Goal: Task Accomplishment & Management: Manage account settings

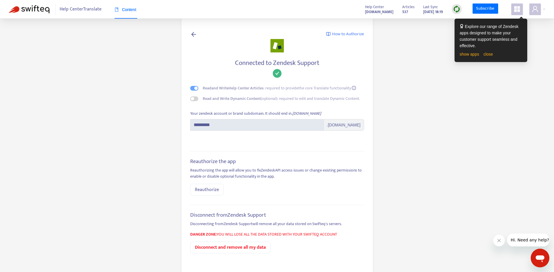
click at [492, 51] on div "show apps close" at bounding box center [491, 54] width 62 height 6
click at [489, 53] on link "close" at bounding box center [489, 54] width 10 height 5
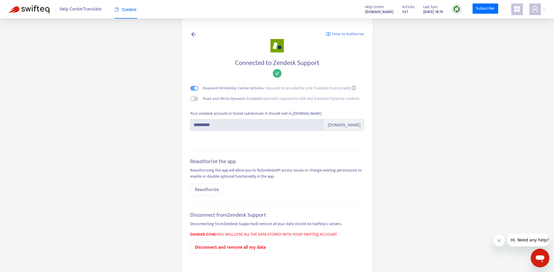
click at [193, 33] on icon at bounding box center [193, 34] width 7 height 7
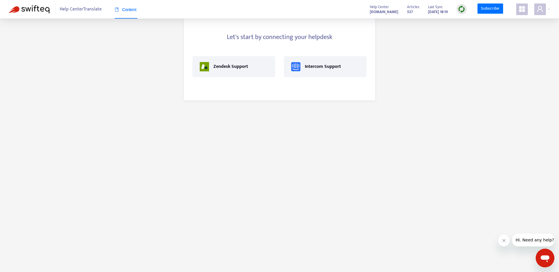
click at [76, 15] on span "Help Center Translate" at bounding box center [81, 9] width 42 height 11
click at [79, 9] on span "Help Center Translate" at bounding box center [81, 9] width 42 height 11
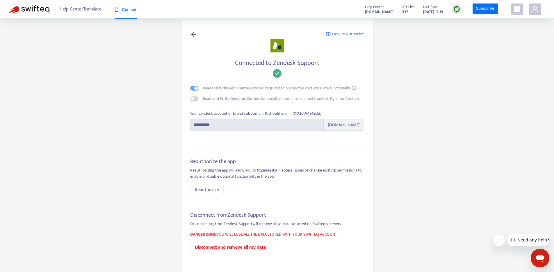
click at [402, 10] on strong "537" at bounding box center [405, 12] width 6 height 6
click at [369, 12] on strong "help.techtouch.jp" at bounding box center [379, 12] width 29 height 6
click at [518, 7] on icon "appstore" at bounding box center [517, 9] width 6 height 6
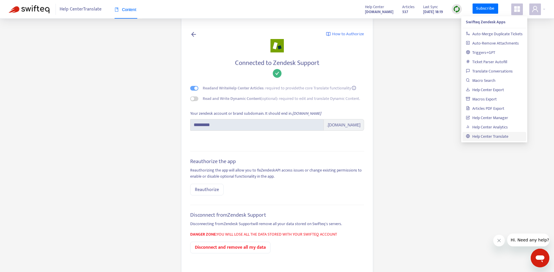
click at [477, 137] on link "Help Center Translate" at bounding box center [487, 136] width 42 height 7
click at [484, 136] on link "Help Center Translate" at bounding box center [487, 136] width 42 height 7
click at [486, 118] on link "Help Center Manager" at bounding box center [487, 117] width 42 height 7
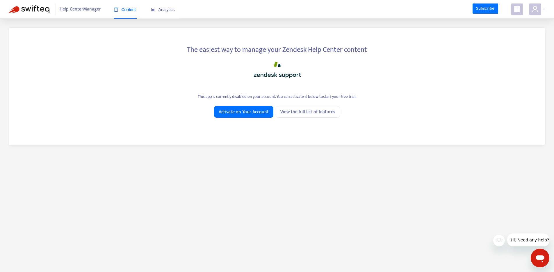
click at [513, 9] on span at bounding box center [517, 9] width 12 height 12
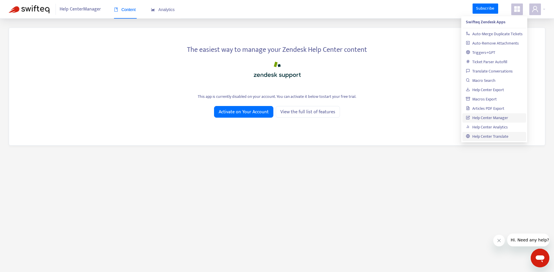
click at [482, 135] on link "Help Center Translate" at bounding box center [487, 136] width 42 height 7
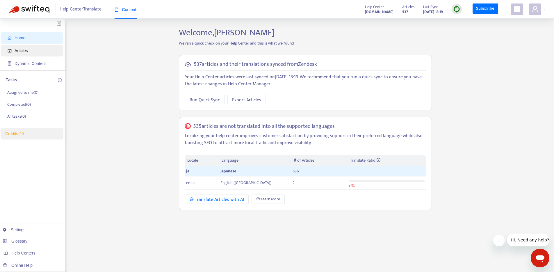
click at [45, 53] on span "Articles" at bounding box center [33, 51] width 51 height 12
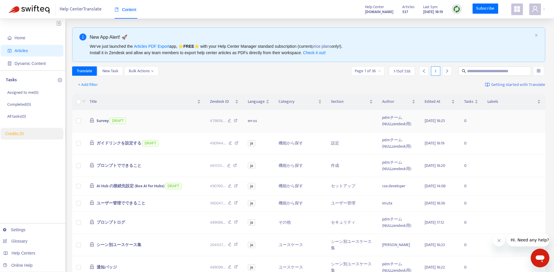
click at [159, 120] on td "Survey DRAFT" at bounding box center [145, 121] width 120 height 22
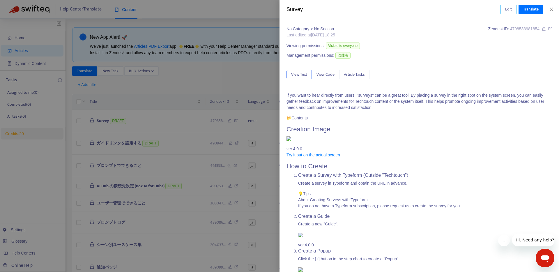
click at [509, 8] on span "Edit" at bounding box center [508, 9] width 7 height 6
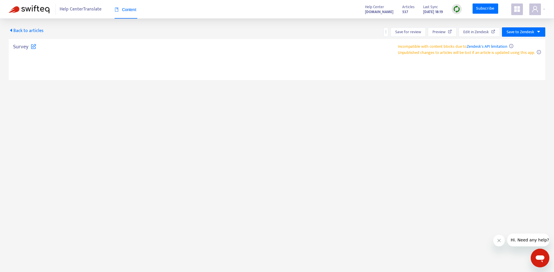
type textarea "**********"
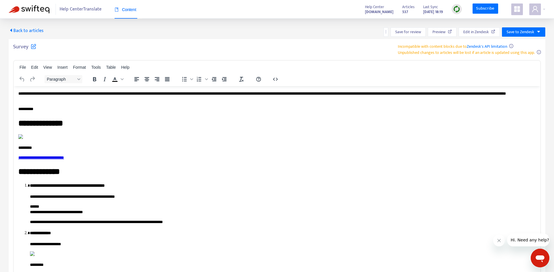
click at [21, 31] on span "Back to articles" at bounding box center [26, 31] width 35 height 8
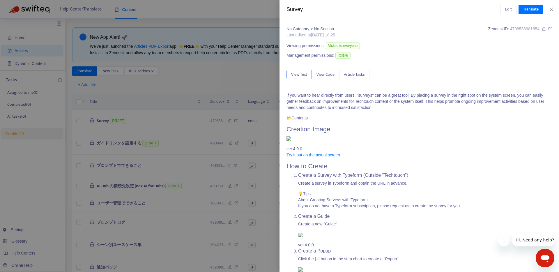
click at [182, 62] on div at bounding box center [279, 136] width 559 height 272
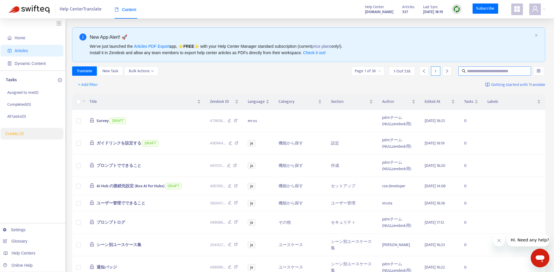
click at [508, 66] on span at bounding box center [495, 70] width 73 height 9
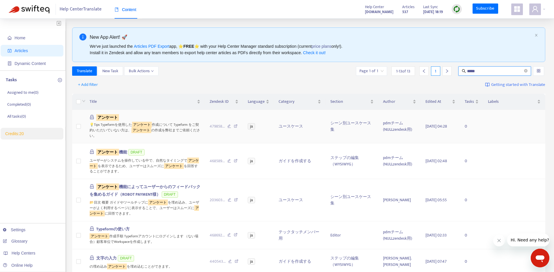
type input "*****"
click at [113, 116] on sqkw "アンケート" at bounding box center [107, 117] width 23 height 7
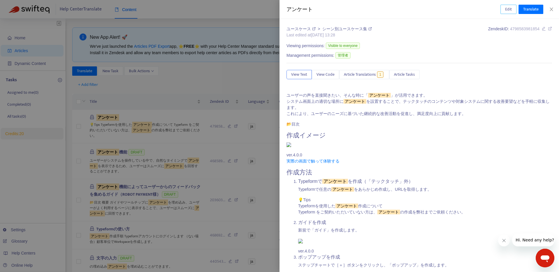
click at [505, 8] on span "Edit" at bounding box center [508, 9] width 7 height 6
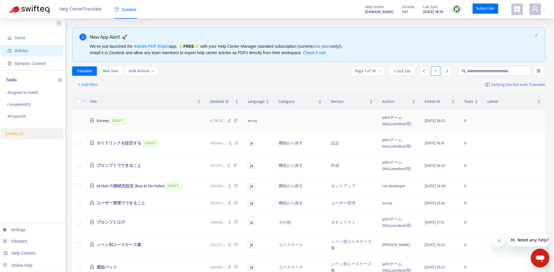
click at [172, 119] on td "Survey DRAFT" at bounding box center [145, 121] width 120 height 22
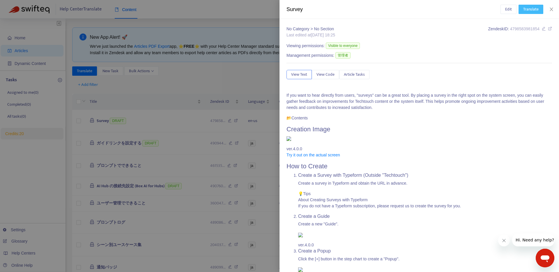
click at [531, 10] on span "Translate" at bounding box center [530, 9] width 15 height 6
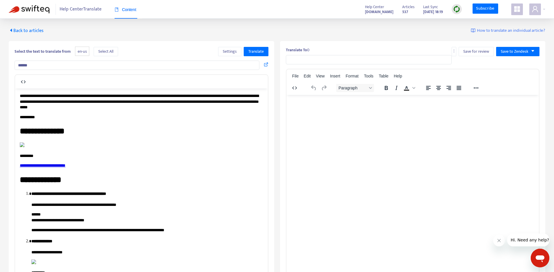
type input "*****"
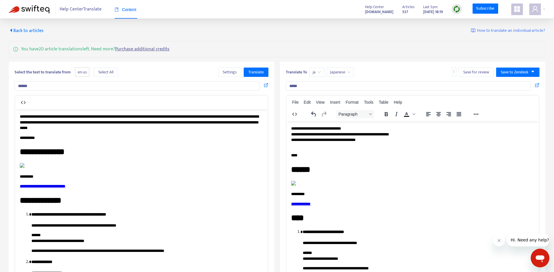
click at [318, 73] on span "ja" at bounding box center [317, 72] width 8 height 9
click at [318, 72] on span "ja" at bounding box center [317, 72] width 8 height 9
click at [81, 70] on span "en-us" at bounding box center [82, 72] width 14 height 10
drag, startPoint x: 84, startPoint y: 72, endPoint x: 88, endPoint y: 72, distance: 4.1
click at [88, 72] on span "en-us" at bounding box center [82, 72] width 14 height 10
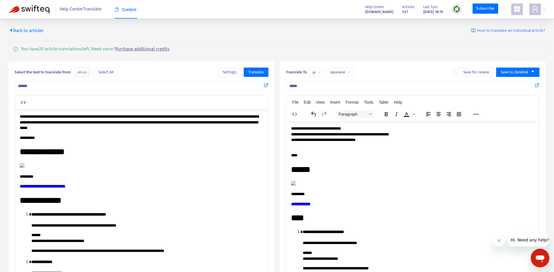
click at [82, 72] on span "en-us" at bounding box center [82, 72] width 14 height 10
click at [32, 28] on span "Back to articles" at bounding box center [26, 31] width 35 height 8
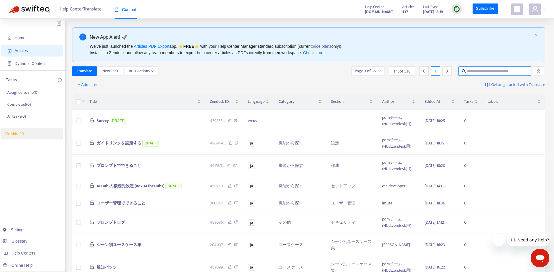
click at [485, 71] on input "text" at bounding box center [495, 71] width 56 height 6
type input "*****"
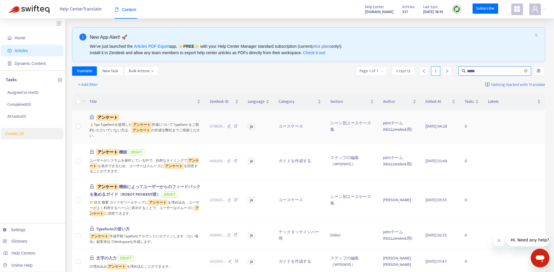
click at [122, 132] on div "💡Tips Typeformを使用した アンケート 作成について Typeform をご契約いただいていない方は、 アンケート の作成を弊社までご依頼ください。" at bounding box center [145, 129] width 111 height 17
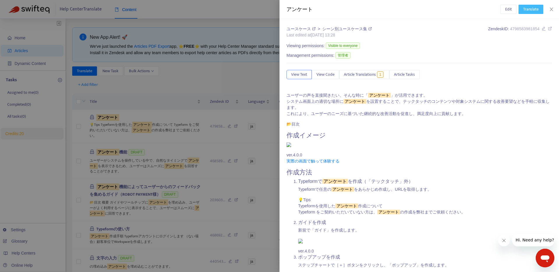
click at [530, 11] on span "Translate" at bounding box center [530, 9] width 15 height 6
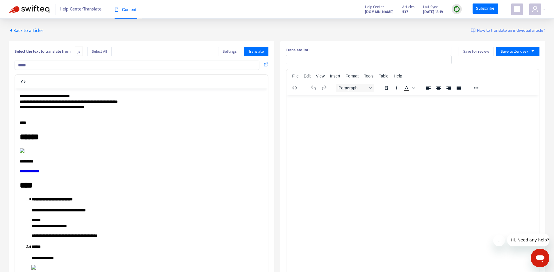
type input "******"
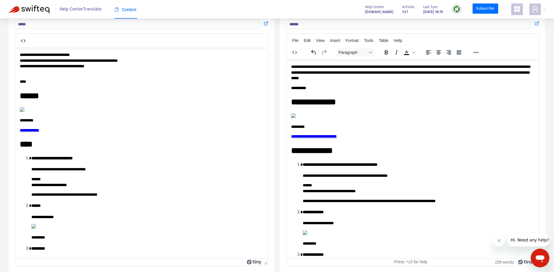
click at [72, 69] on p "**********" at bounding box center [139, 63] width 239 height 23
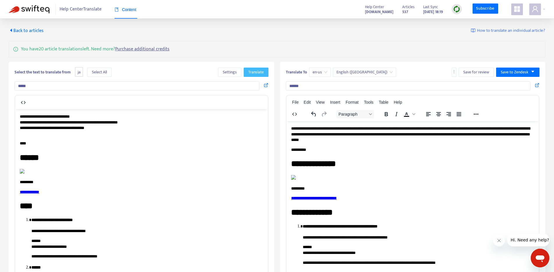
click at [258, 73] on span "Translate" at bounding box center [255, 72] width 15 height 6
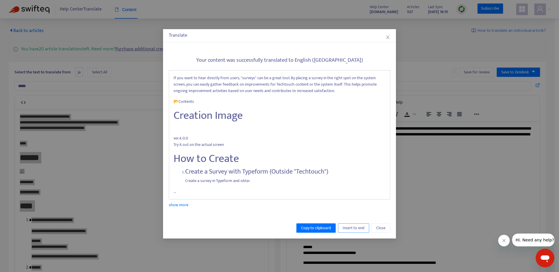
click at [362, 229] on span "Insert to end" at bounding box center [353, 228] width 22 height 6
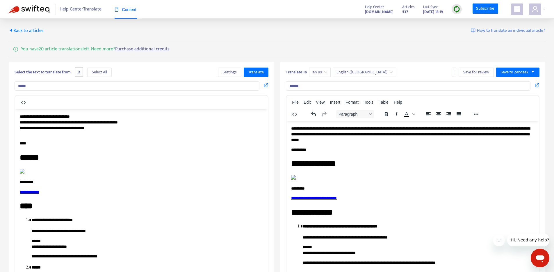
drag, startPoint x: 220, startPoint y: 85, endPoint x: 14, endPoint y: 84, distance: 205.7
click at [15, 84] on input "*****" at bounding box center [137, 85] width 245 height 9
click at [258, 74] on span "Translate" at bounding box center [255, 72] width 15 height 6
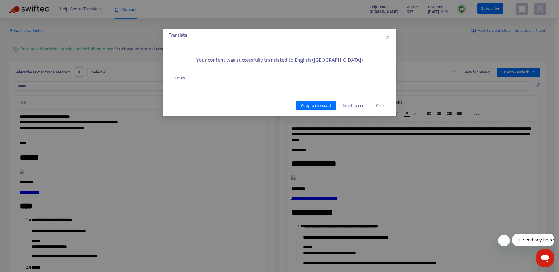
click at [387, 108] on button "Close" at bounding box center [380, 105] width 19 height 9
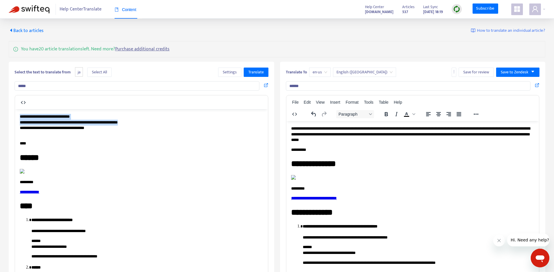
drag, startPoint x: 214, startPoint y: 128, endPoint x: 9, endPoint y: 114, distance: 205.8
click at [126, 71] on div "Select the text to translate from ja Select All Settings Translate" at bounding box center [142, 71] width 254 height 9
click at [110, 72] on button "Select All" at bounding box center [99, 71] width 24 height 9
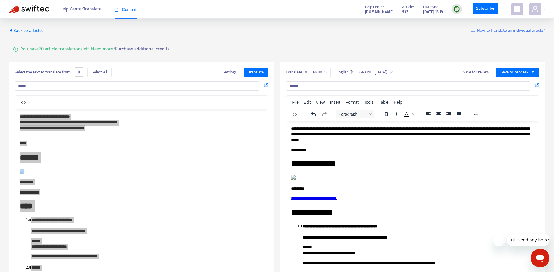
click at [141, 71] on div "Select the text to translate from ja Select All Settings Translate" at bounding box center [142, 71] width 254 height 9
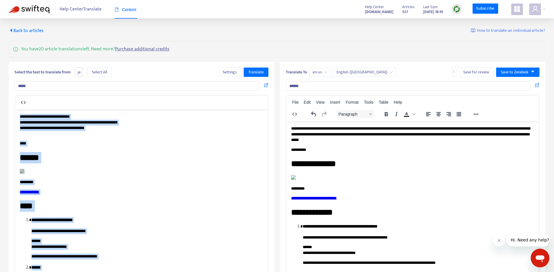
click at [148, 114] on p "**********" at bounding box center [139, 124] width 239 height 23
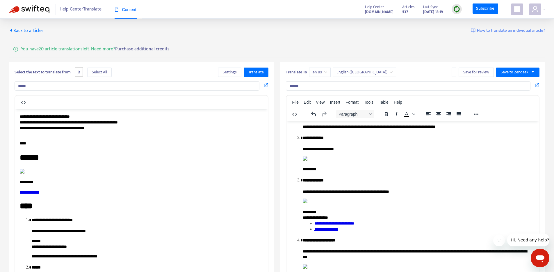
scroll to position [159, 0]
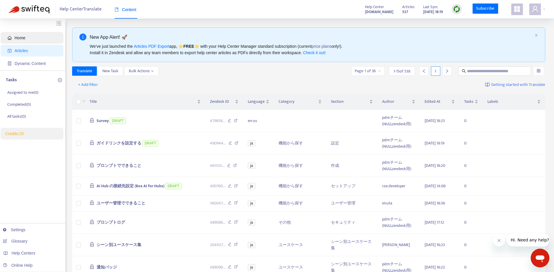
click at [36, 38] on span "Home" at bounding box center [33, 38] width 51 height 12
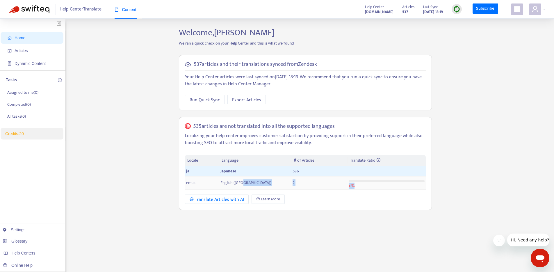
drag, startPoint x: 288, startPoint y: 182, endPoint x: 360, endPoint y: 185, distance: 72.5
click at [360, 185] on tr "en-us English (USA) 2 0 %" at bounding box center [305, 182] width 241 height 13
click at [360, 185] on div "0 %" at bounding box center [387, 182] width 76 height 10
click at [50, 52] on span "Articles" at bounding box center [33, 51] width 51 height 12
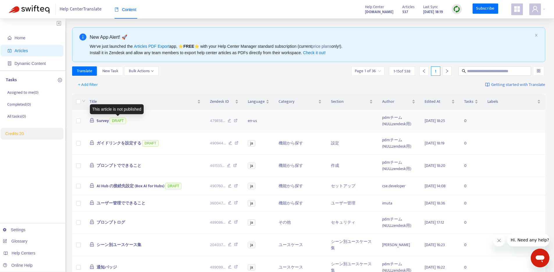
click at [115, 121] on span "DRAFT" at bounding box center [118, 121] width 16 height 6
click at [542, 70] on div at bounding box center [538, 70] width 11 height 9
click at [405, 87] on div "+ Add filter Getting started with Translate" at bounding box center [309, 85] width 474 height 14
click at [88, 84] on span "+ Add filter" at bounding box center [88, 84] width 20 height 7
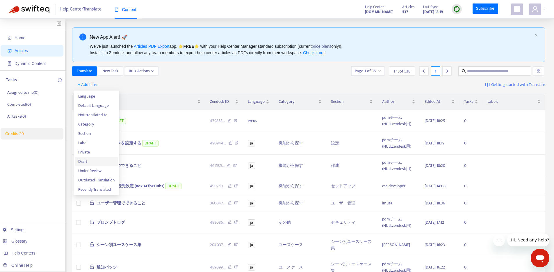
click at [83, 159] on span "Draft" at bounding box center [96, 161] width 36 height 6
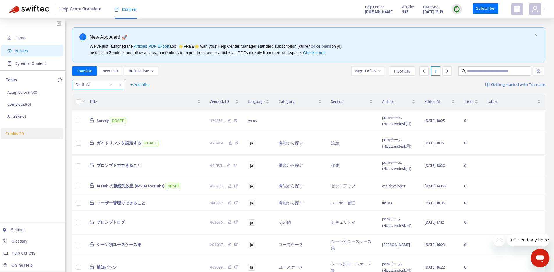
click at [103, 86] on input "search" at bounding box center [94, 84] width 37 height 9
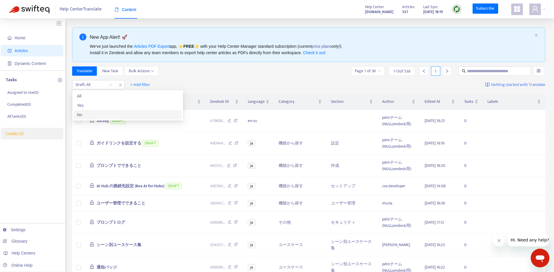
click at [98, 111] on div "No" at bounding box center [127, 114] width 101 height 6
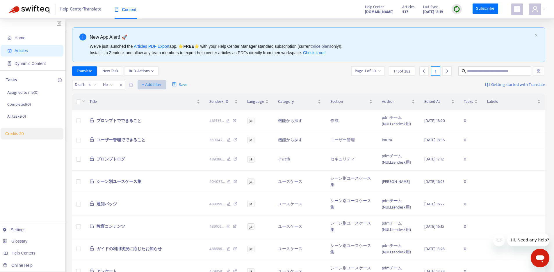
click at [148, 84] on span "+ Add filter" at bounding box center [152, 84] width 20 height 7
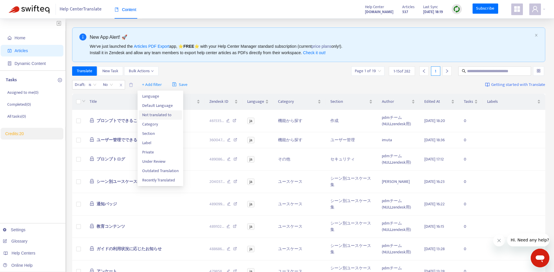
click at [150, 114] on span "Not translated to" at bounding box center [160, 115] width 36 height 6
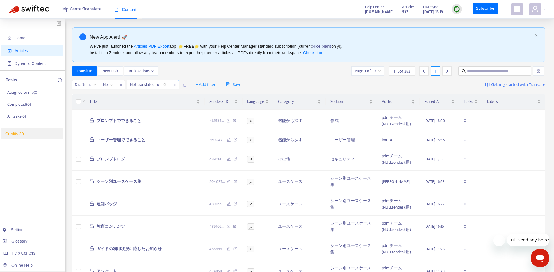
click at [164, 87] on div "Not translated to" at bounding box center [148, 84] width 43 height 9
click at [154, 97] on div "en-us" at bounding box center [182, 96] width 101 height 6
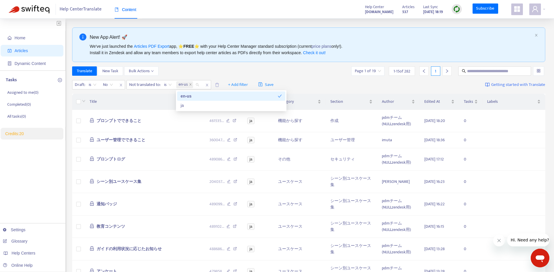
click at [290, 84] on div "Draft : is No Not translated to : is en-us + Add filter Save Getting started wi…" at bounding box center [309, 85] width 474 height 14
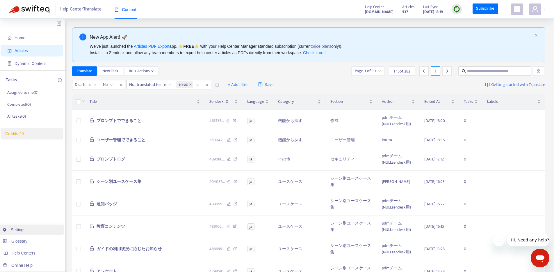
click at [26, 228] on link "Settings" at bounding box center [14, 229] width 23 height 5
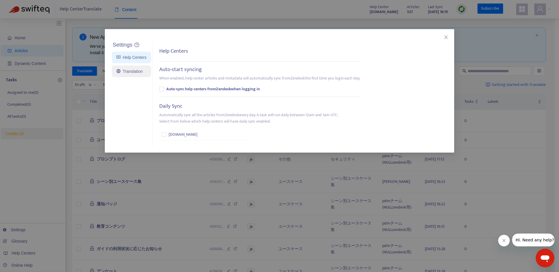
click at [137, 74] on link "Translation" at bounding box center [129, 71] width 26 height 5
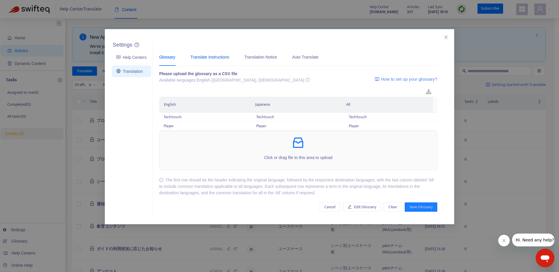
click at [205, 57] on div "Translate Instructions" at bounding box center [209, 57] width 39 height 6
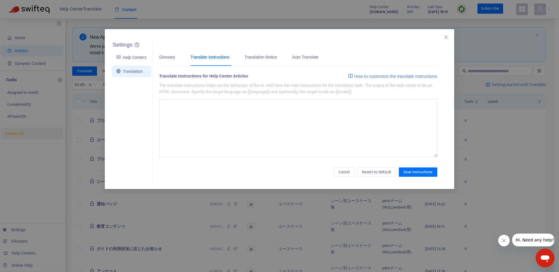
type textarea "**********"
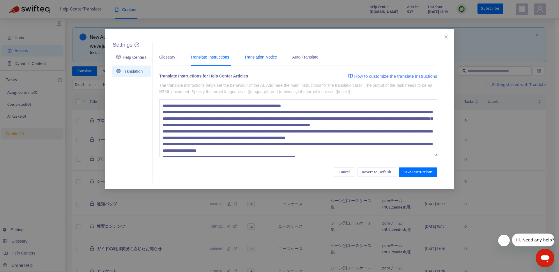
click at [262, 56] on div "Translation Notice" at bounding box center [260, 57] width 33 height 6
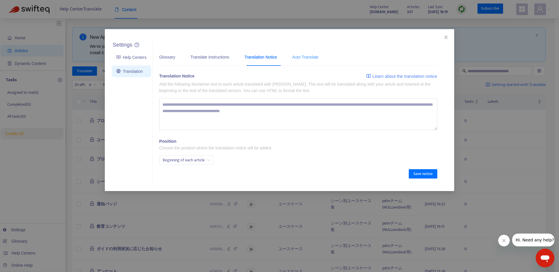
click at [311, 61] on div "Auto Translate" at bounding box center [305, 57] width 26 height 18
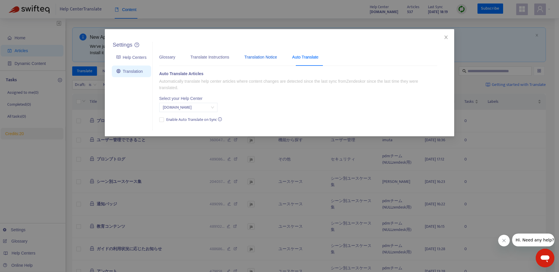
click at [262, 59] on div "Translation Notice" at bounding box center [260, 57] width 33 height 6
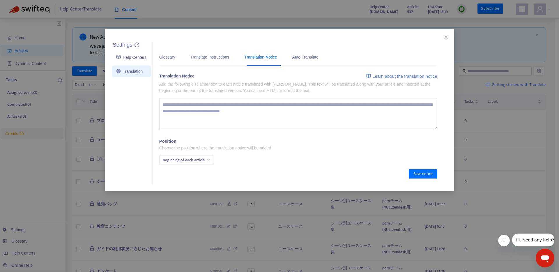
click at [192, 158] on span "Beginning of each article" at bounding box center [186, 160] width 47 height 9
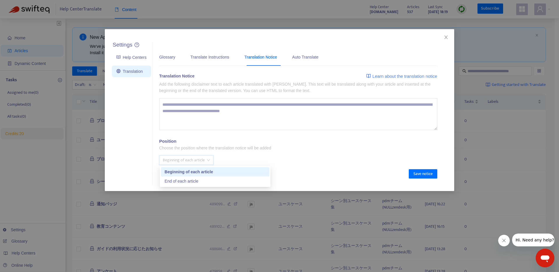
click at [192, 158] on span "Beginning of each article" at bounding box center [186, 160] width 47 height 9
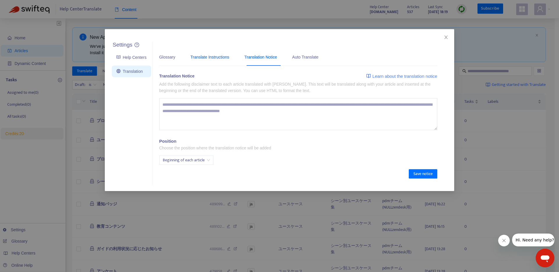
click at [216, 57] on div "Translate Instructions" at bounding box center [209, 57] width 39 height 6
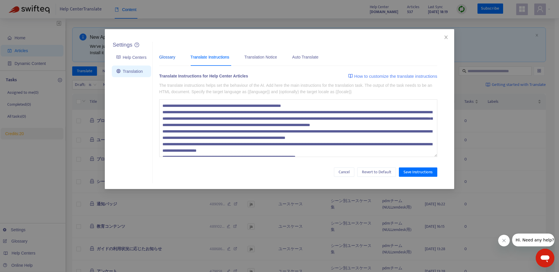
click at [168, 58] on div "Glossary" at bounding box center [167, 57] width 16 height 6
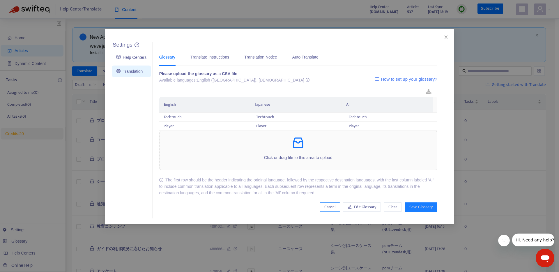
click at [331, 207] on span "Cancel" at bounding box center [329, 207] width 11 height 6
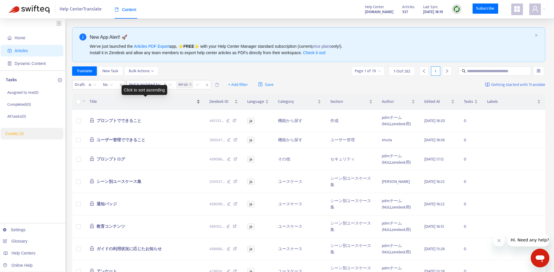
click at [141, 102] on span "Title" at bounding box center [143, 101] width 106 height 6
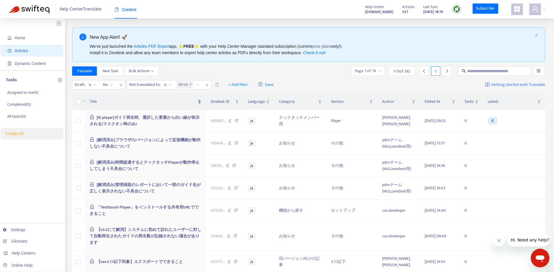
click at [139, 102] on span "Title" at bounding box center [143, 101] width 107 height 6
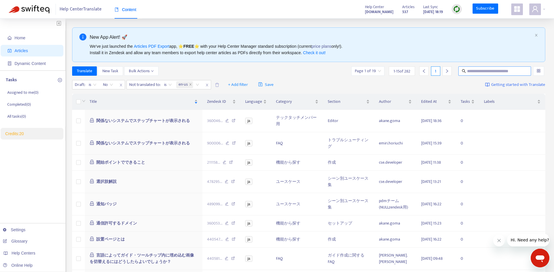
click at [491, 71] on input "text" at bounding box center [495, 71] width 56 height 6
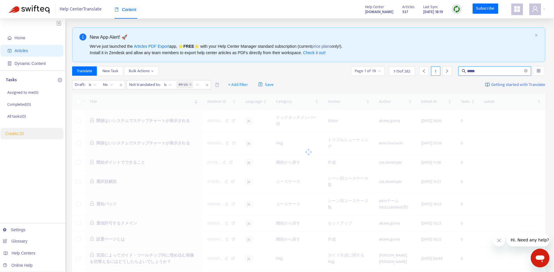
type input "*****"
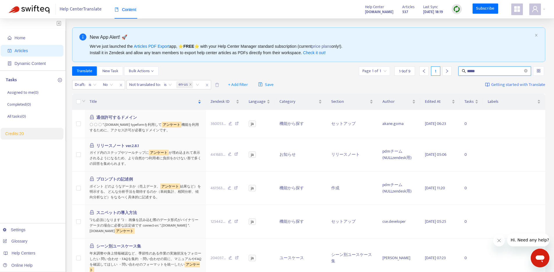
click at [422, 38] on div "New App Alert! 🚀" at bounding box center [311, 36] width 443 height 7
click at [26, 227] on link "Settings" at bounding box center [14, 229] width 23 height 5
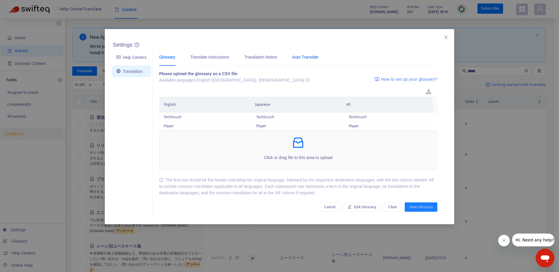
click at [312, 58] on div "Auto Translate" at bounding box center [305, 57] width 26 height 6
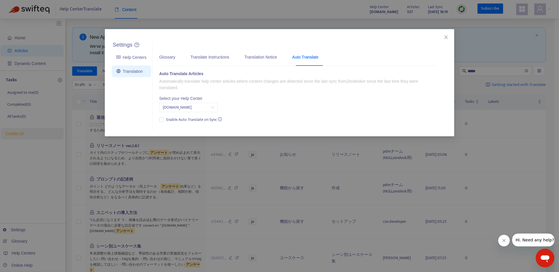
click at [202, 107] on span "help.techtouch.jp" at bounding box center [188, 107] width 51 height 9
click at [208, 96] on div "Select your Help Center" at bounding box center [188, 98] width 58 height 6
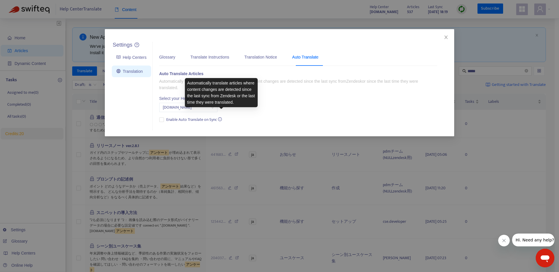
click at [257, 129] on div "Glossary Translate Instructions Translation Notice Auto Translate Please upload…" at bounding box center [297, 86] width 291 height 89
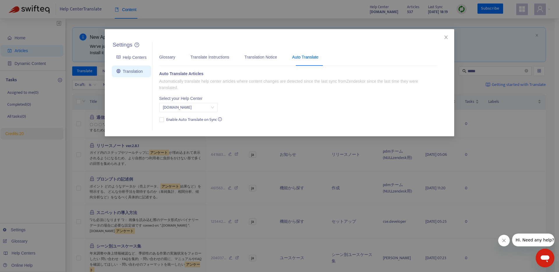
click at [186, 85] on p "Automatically translate help center articles where content changes are detected…" at bounding box center [298, 84] width 278 height 13
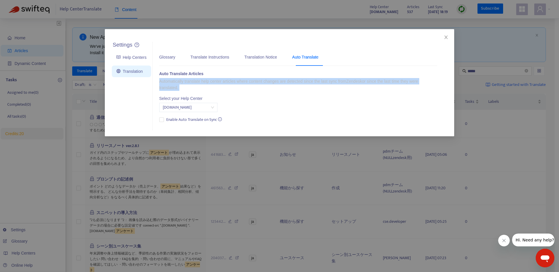
click at [186, 85] on p "Automatically translate help center articles where content changes are detected…" at bounding box center [298, 84] width 278 height 13
click at [315, 88] on p "Automatically translate help center articles where content changes are detected…" at bounding box center [298, 84] width 278 height 13
